Goal: Information Seeking & Learning: Learn about a topic

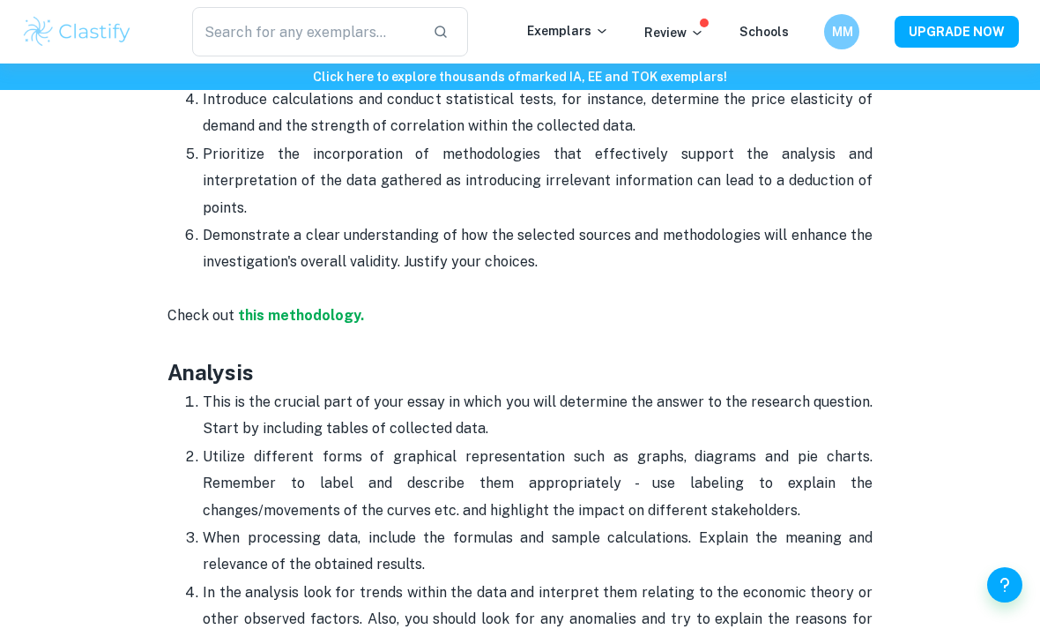
scroll to position [2165, 0]
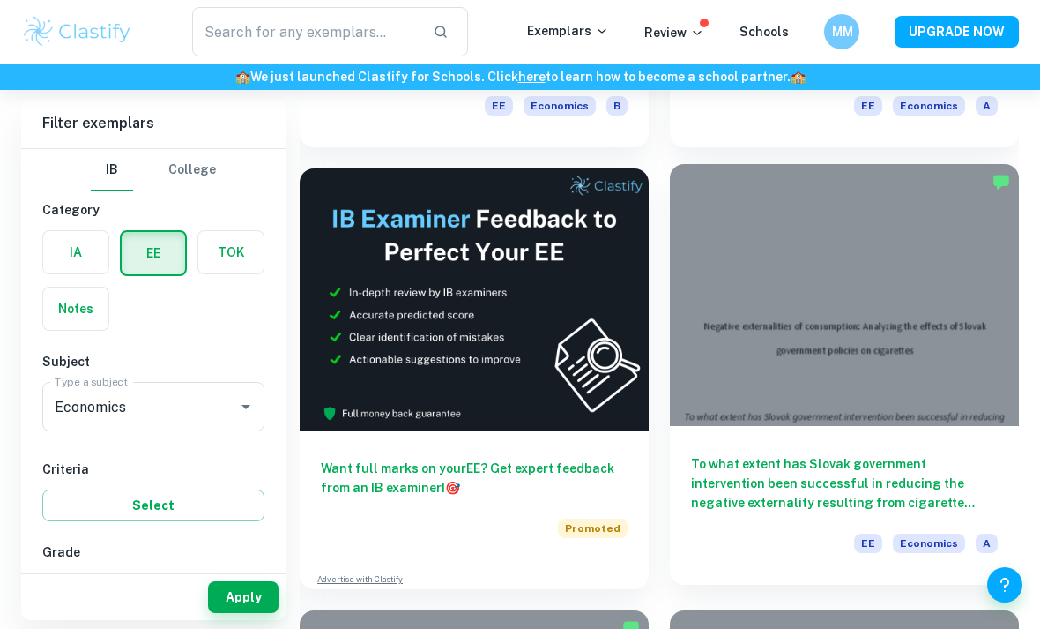
scroll to position [505, 0]
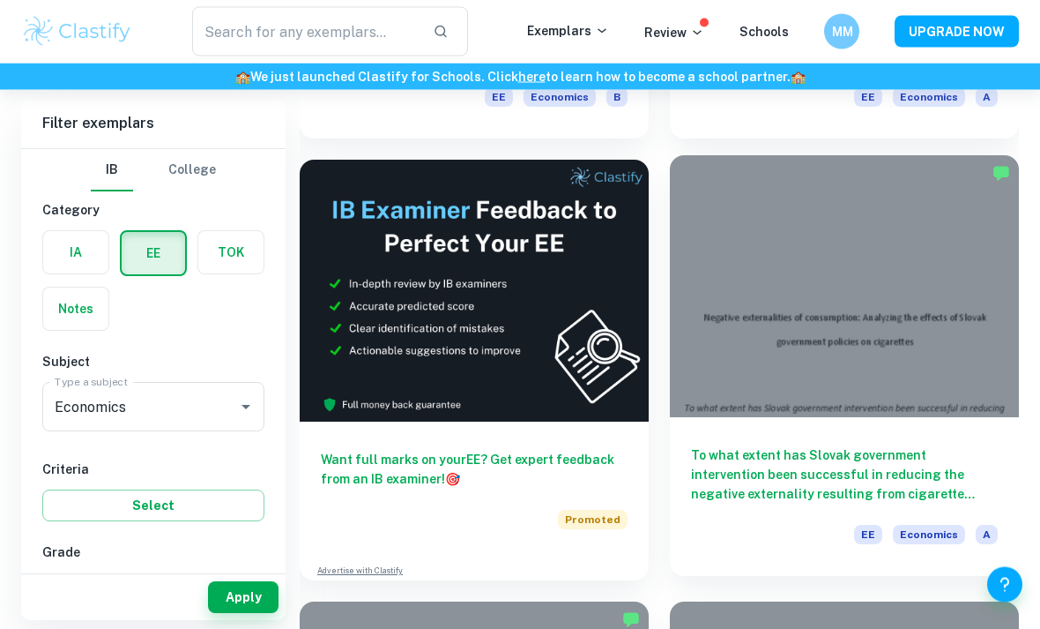
click at [759, 460] on h6 "To what extent has Slovak government intervention been successful in reducing t…" at bounding box center [844, 475] width 307 height 58
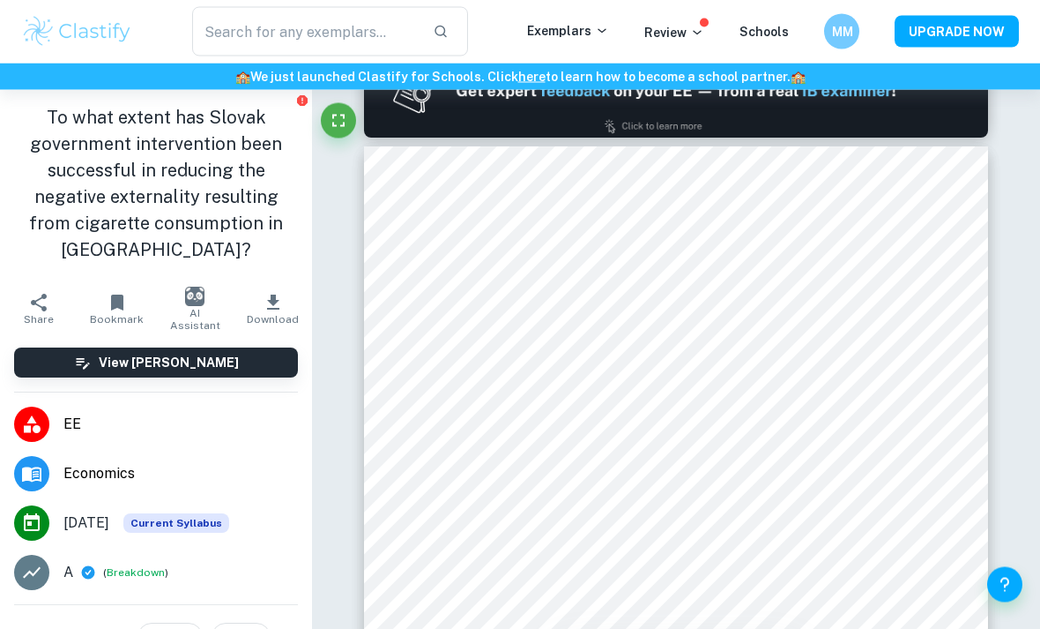
scroll to position [880, 0]
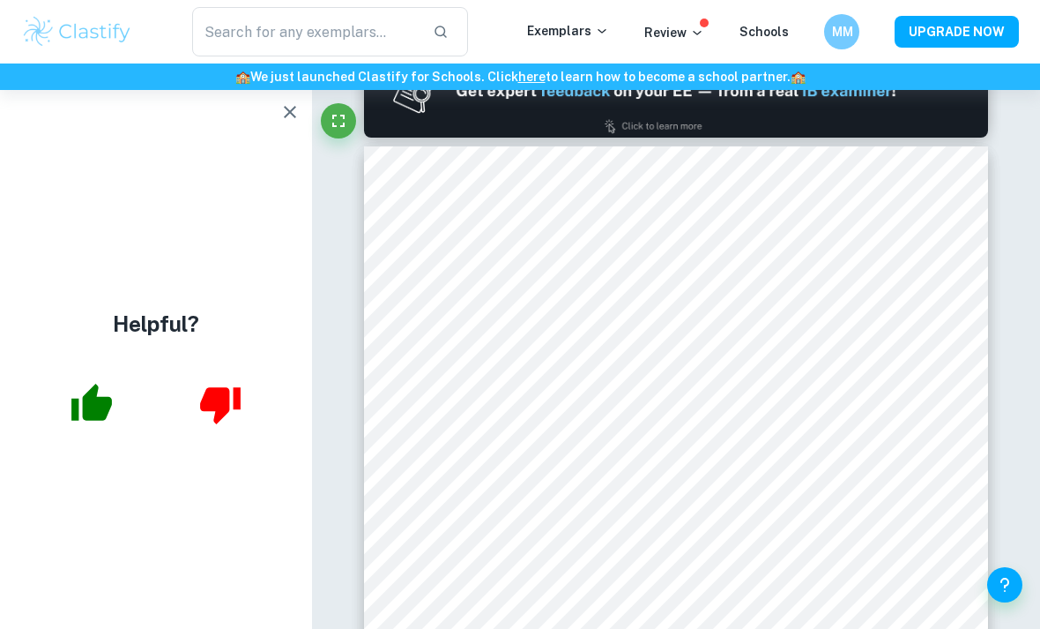
click at [302, 119] on button "button" at bounding box center [289, 111] width 35 height 35
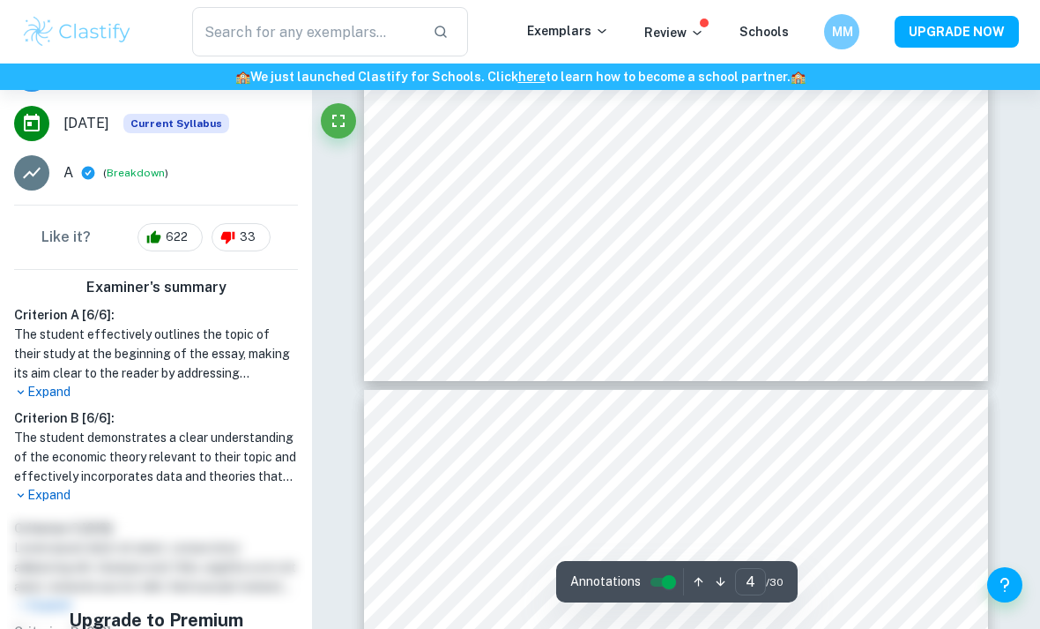
scroll to position [2430, 0]
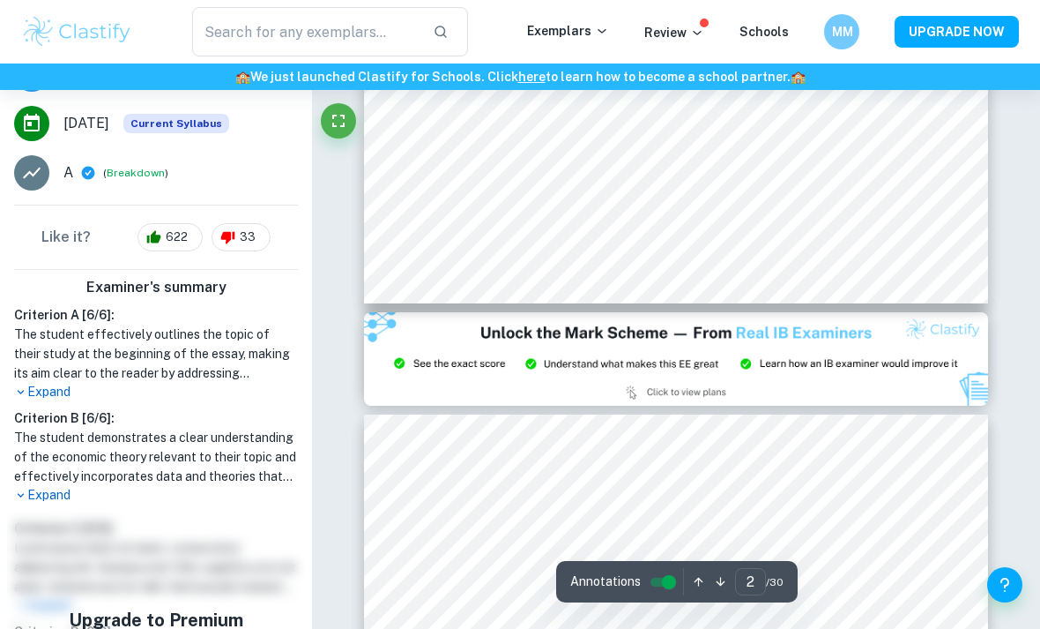
type input "3"
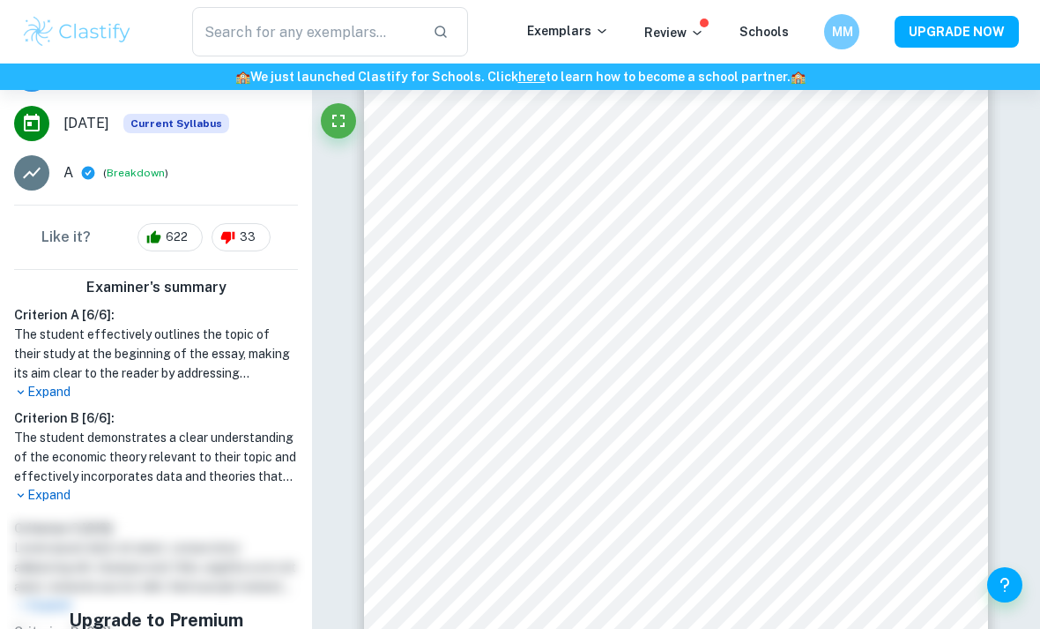
scroll to position [1910, 0]
